Goal: Task Accomplishment & Management: Use online tool/utility

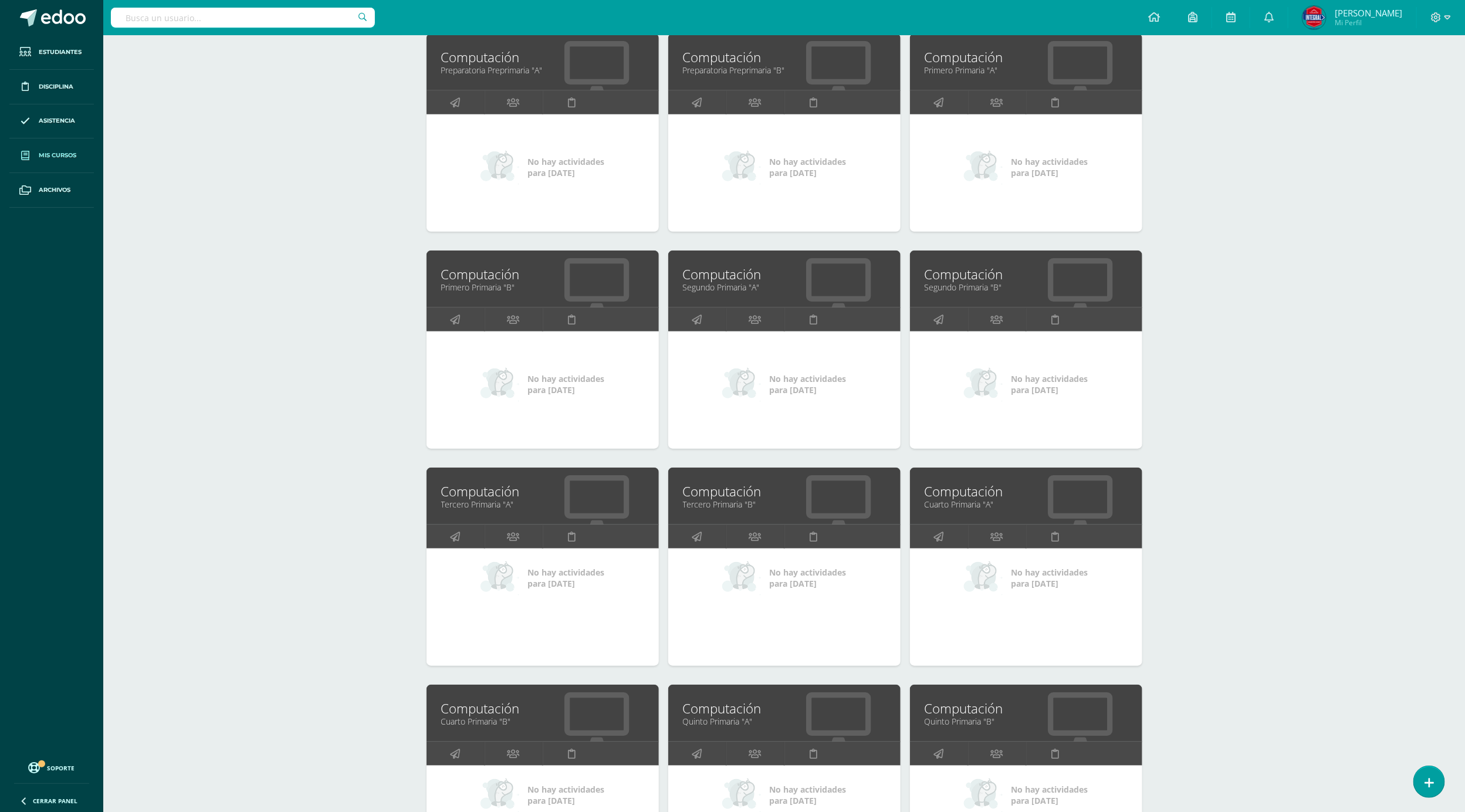
scroll to position [352, 0]
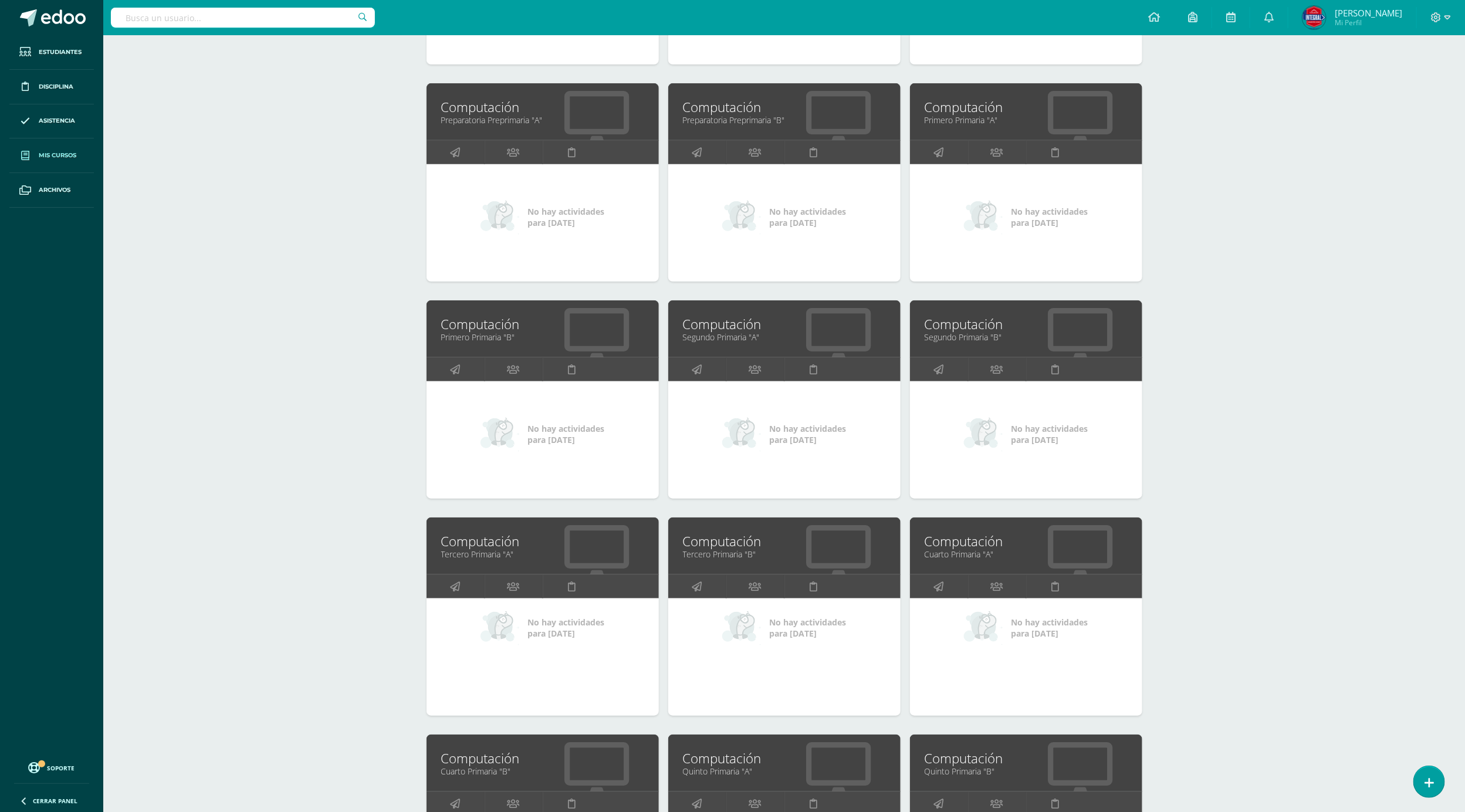
click at [486, 551] on link "Tercero Primaria "A"" at bounding box center [542, 554] width 203 height 11
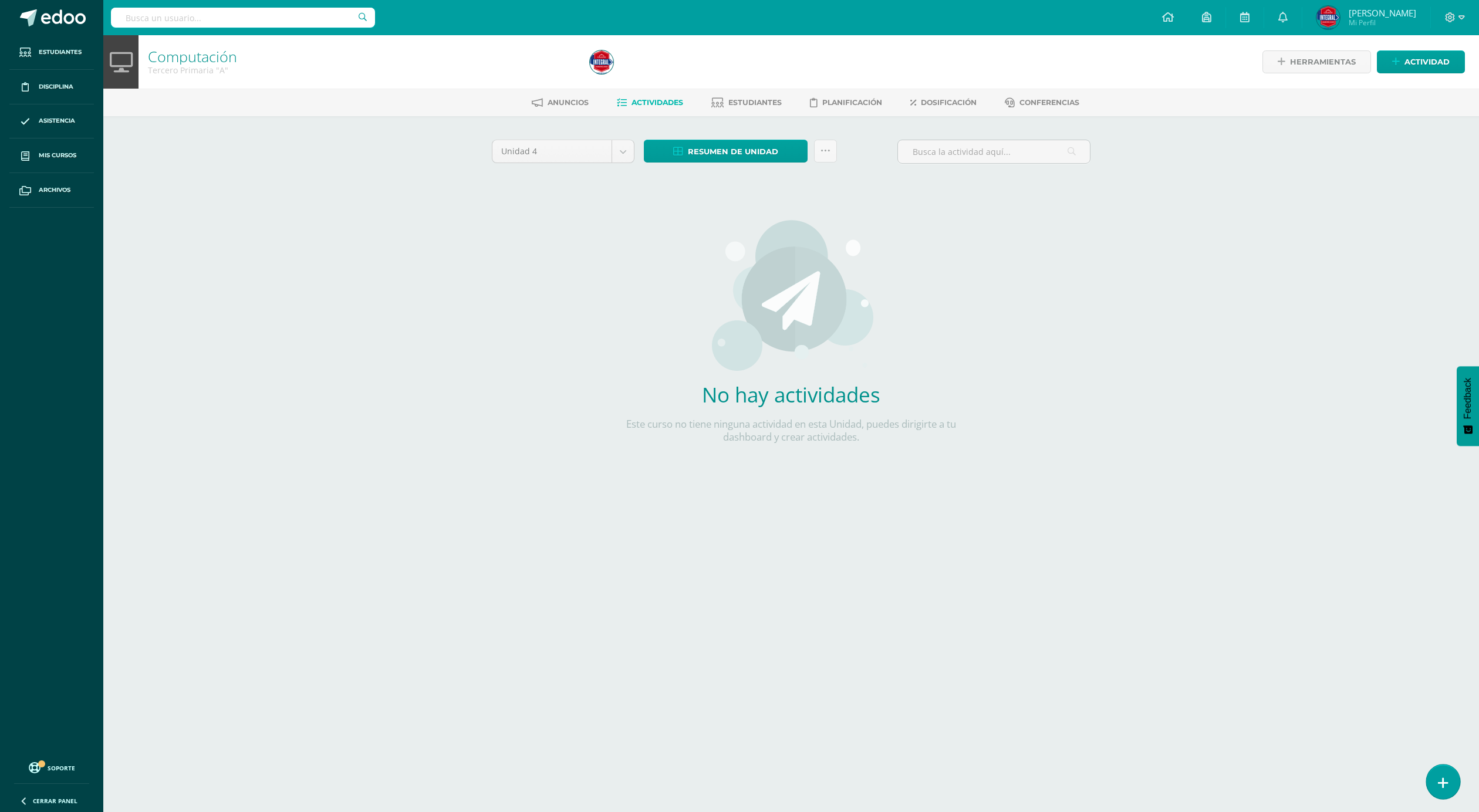
click at [1458, 780] on link at bounding box center [1442, 780] width 34 height 34
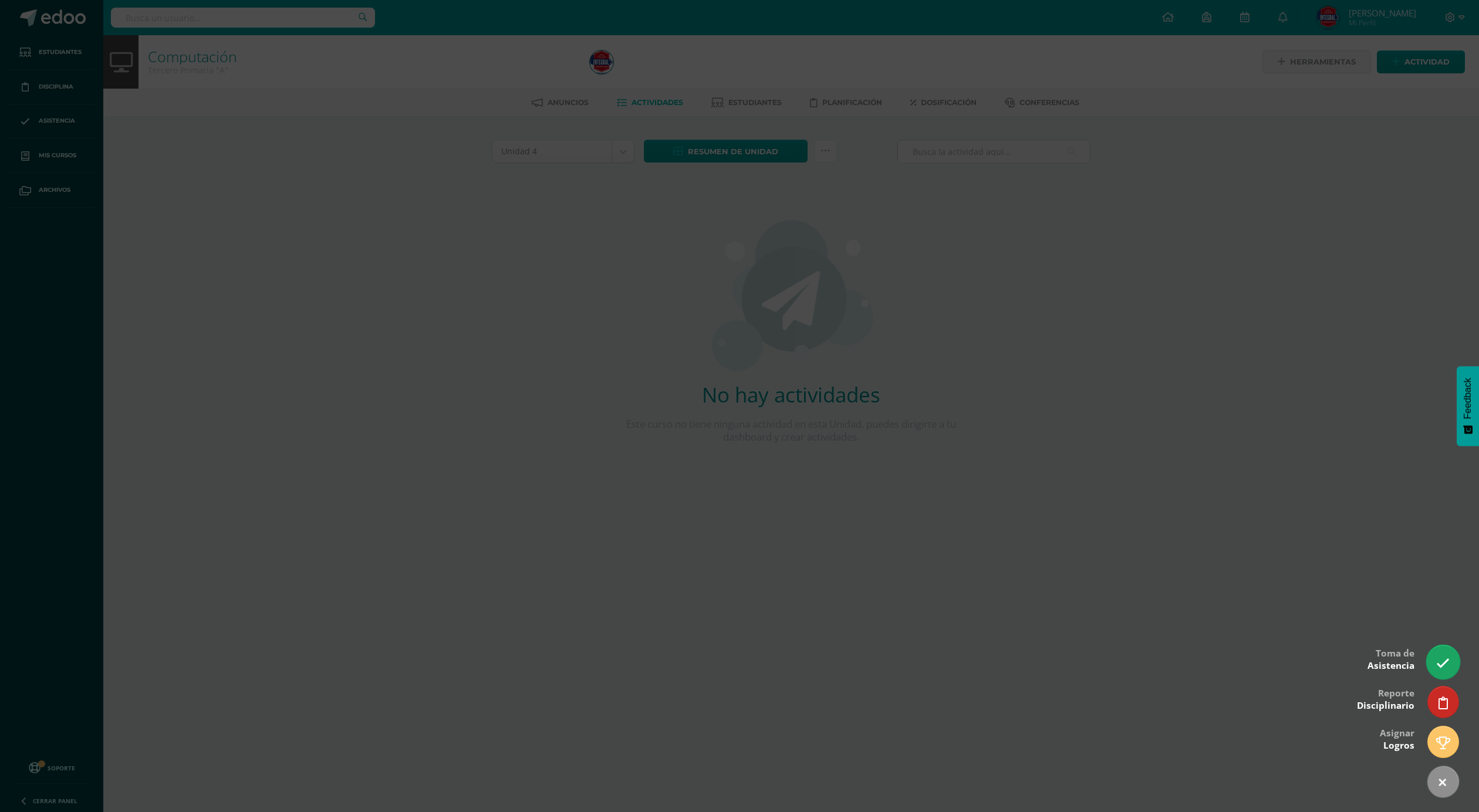
click at [1434, 660] on link at bounding box center [1442, 661] width 34 height 34
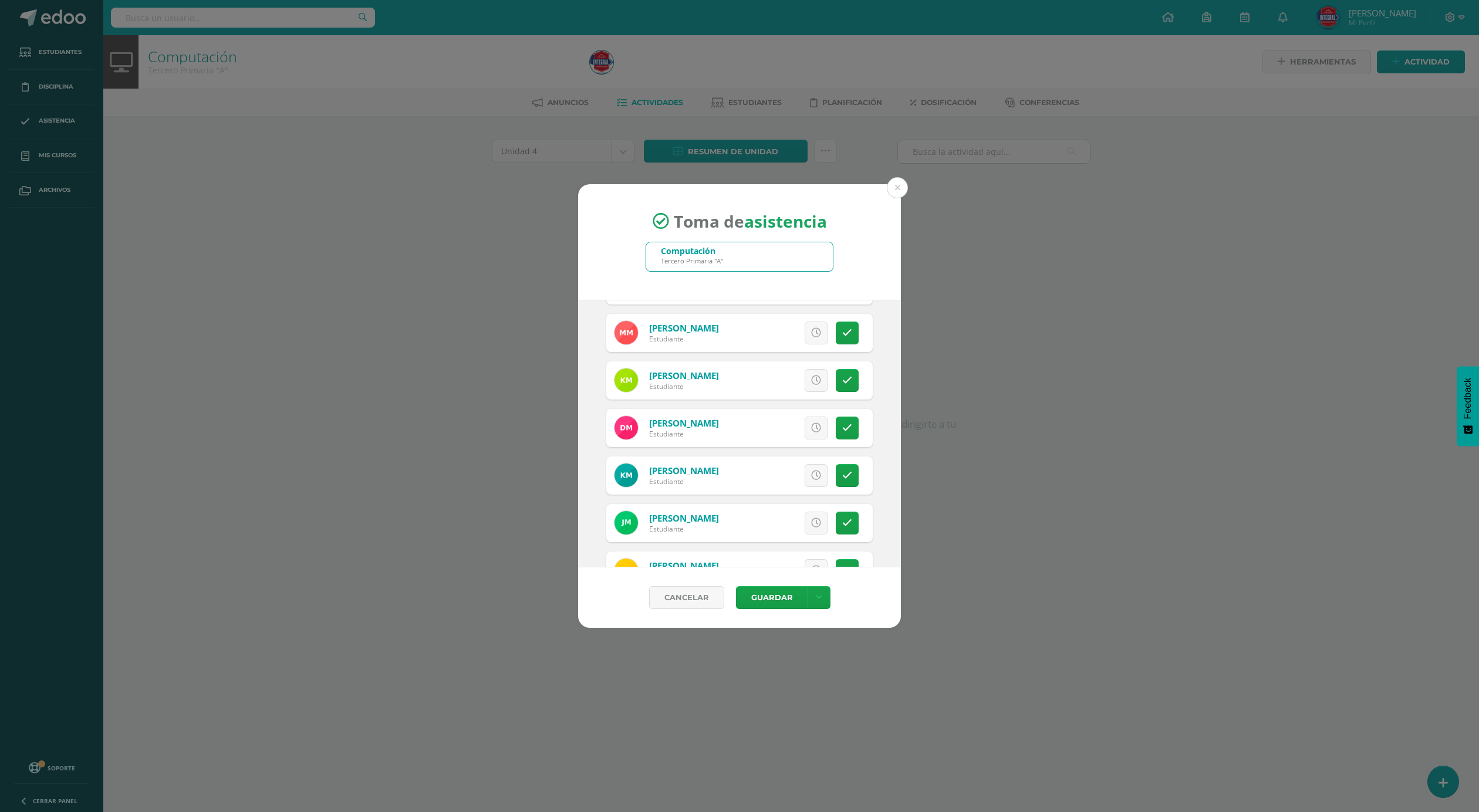
scroll to position [792, 0]
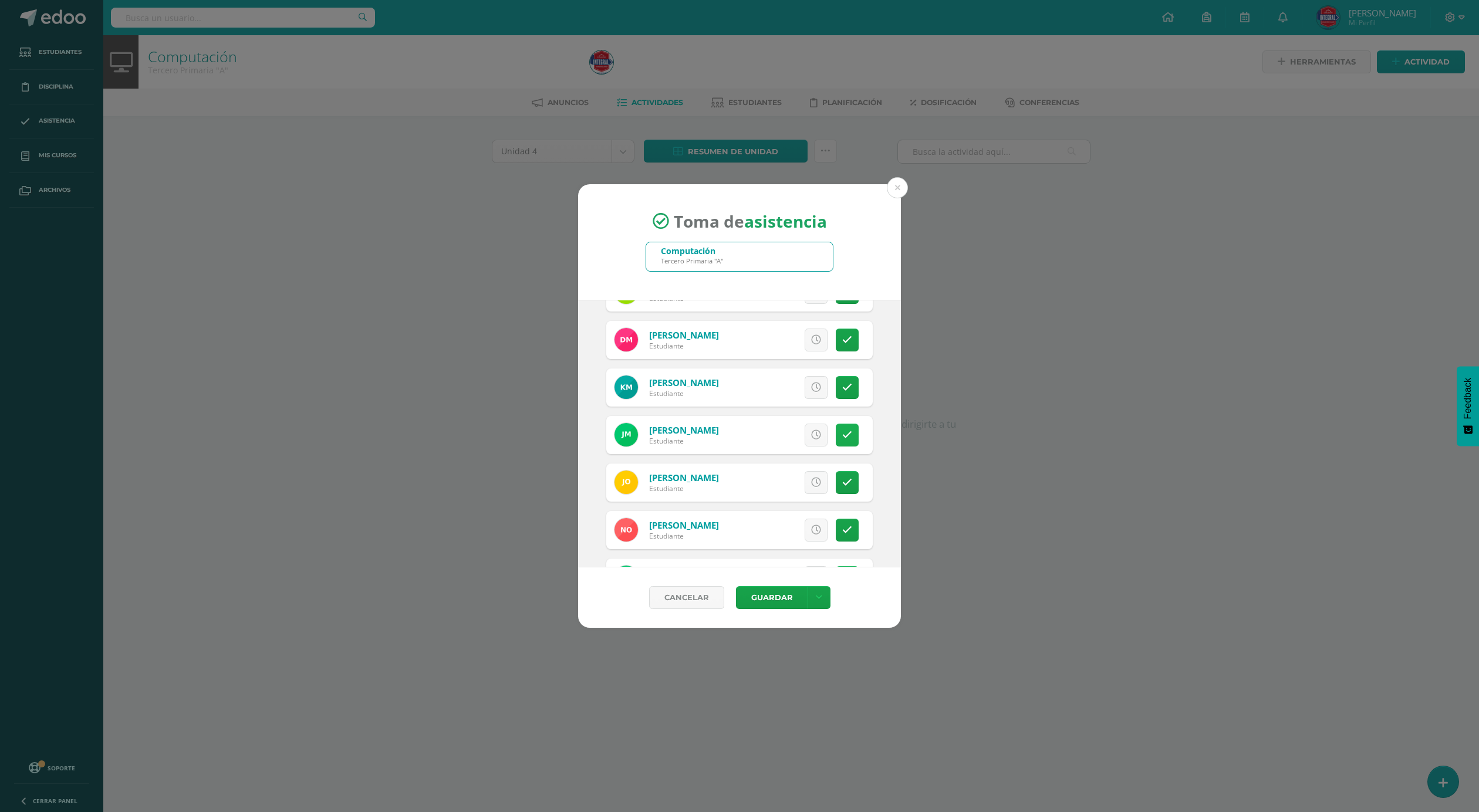
click at [842, 439] on icon at bounding box center [847, 435] width 10 height 10
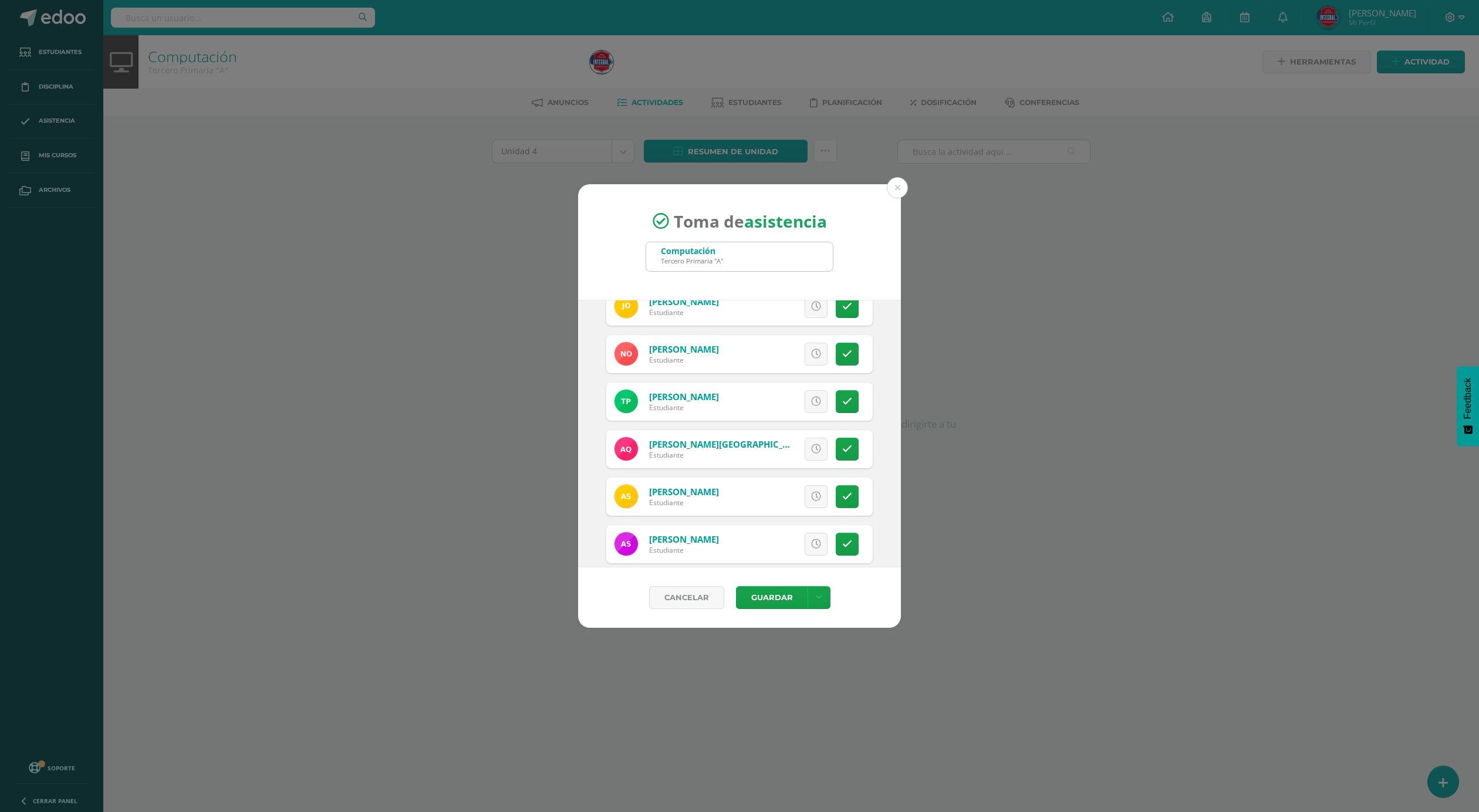
scroll to position [1055, 0]
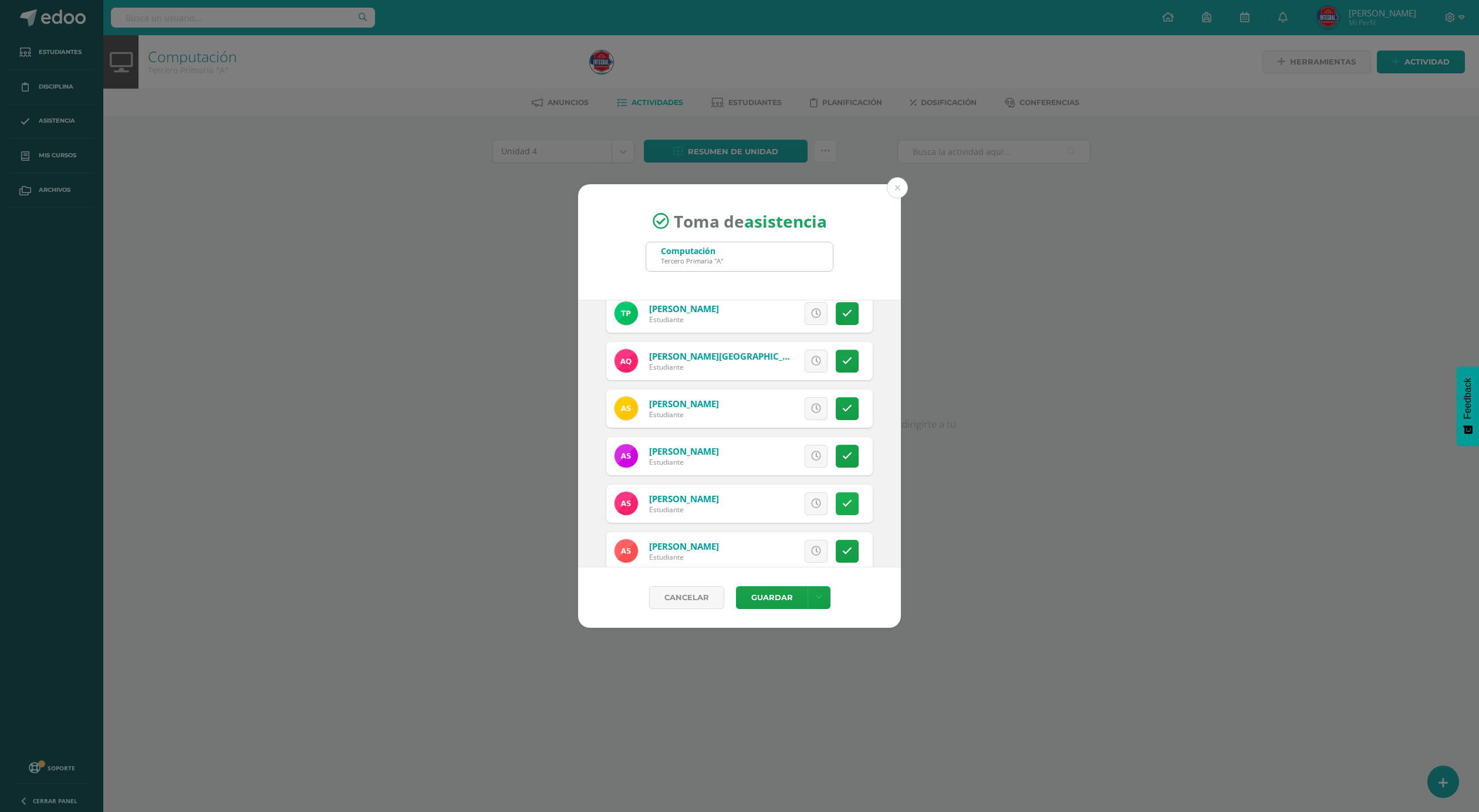
click at [836, 509] on link at bounding box center [847, 503] width 23 height 23
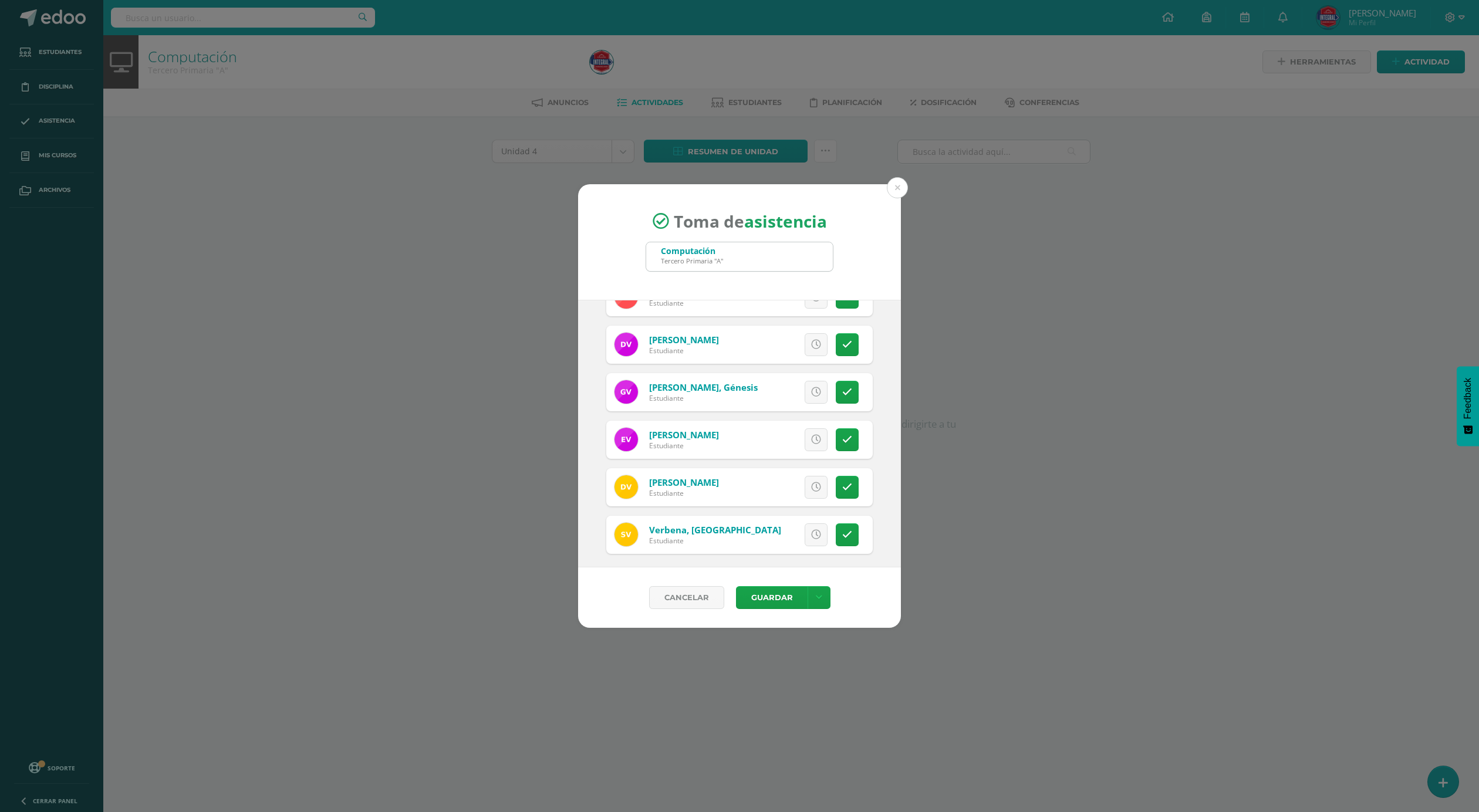
scroll to position [1315, 0]
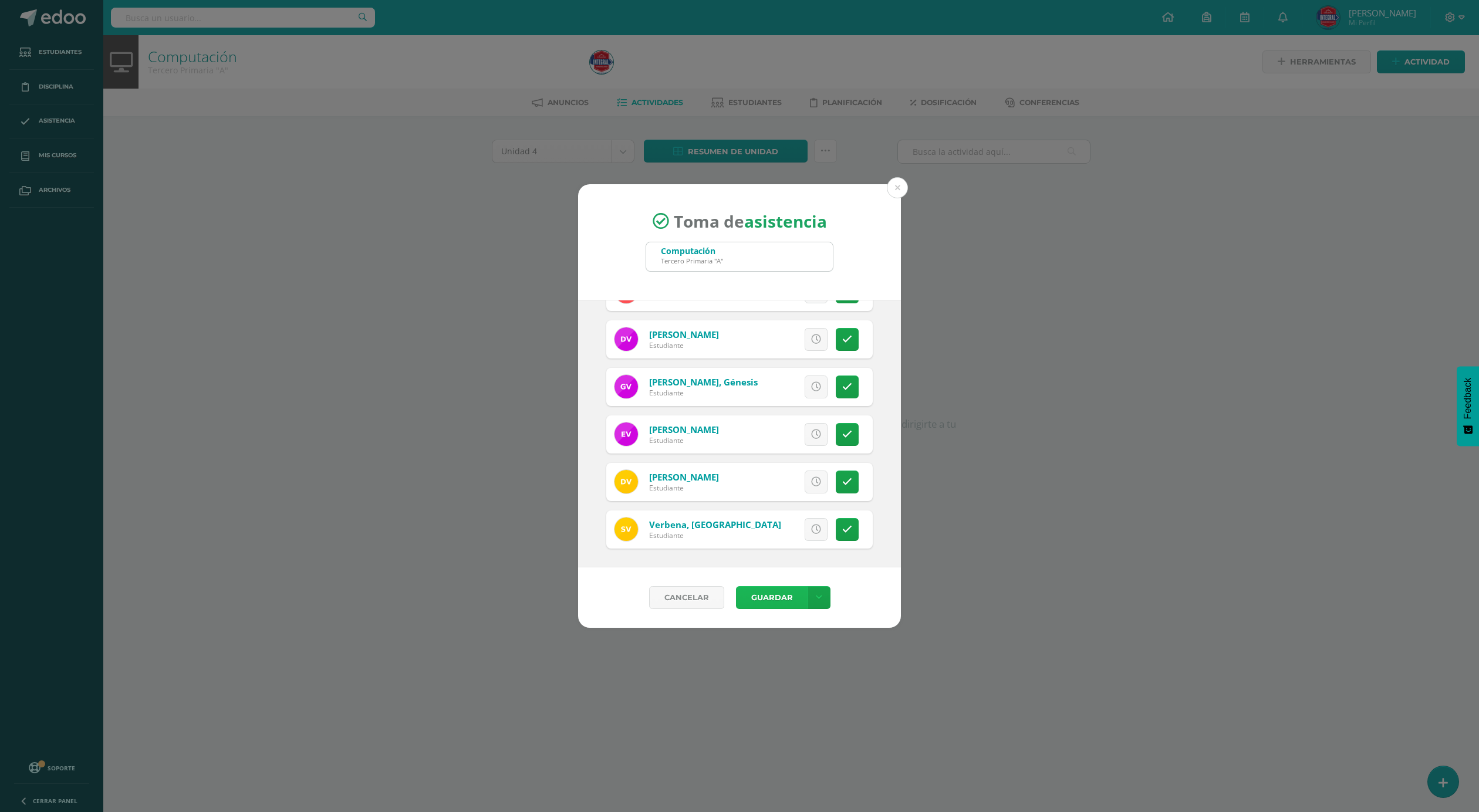
click at [766, 594] on button "Guardar" at bounding box center [771, 597] width 72 height 23
